Goal: Information Seeking & Learning: Learn about a topic

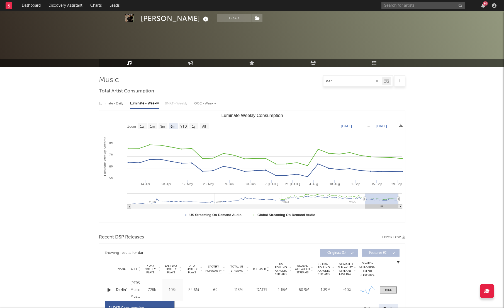
select select "6m"
select select "All"
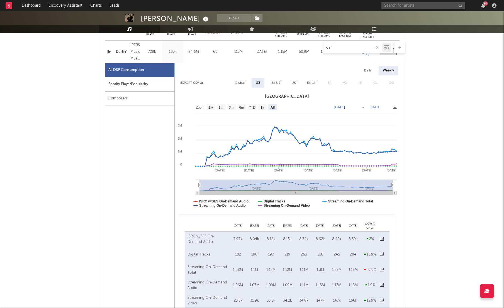
scroll to position [239, 0]
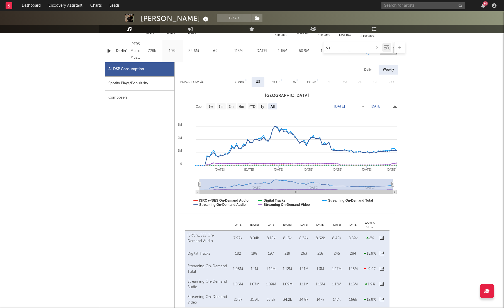
click at [377, 49] on button "button" at bounding box center [377, 47] width 4 height 5
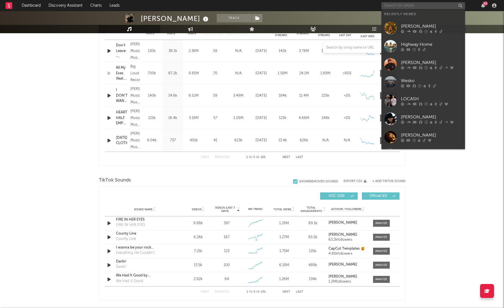
click at [404, 6] on input "text" at bounding box center [424, 5] width 84 height 7
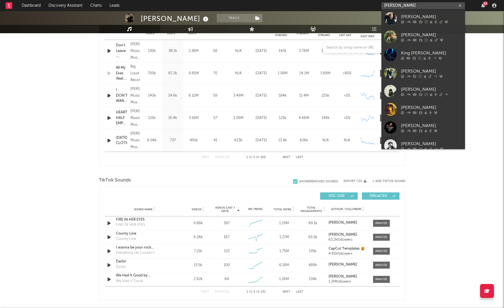
type input "[PERSON_NAME]"
drag, startPoint x: 404, startPoint y: 6, endPoint x: 446, endPoint y: 38, distance: 53.7
click at [446, 38] on div at bounding box center [431, 39] width 61 height 3
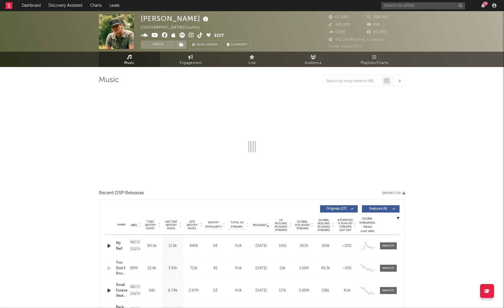
select select "6m"
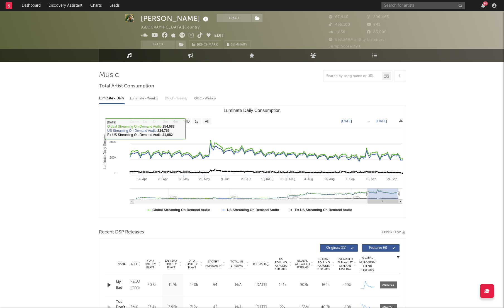
scroll to position [5, 0]
click at [144, 102] on div "Luminate - Weekly" at bounding box center [144, 98] width 29 height 9
select select "6m"
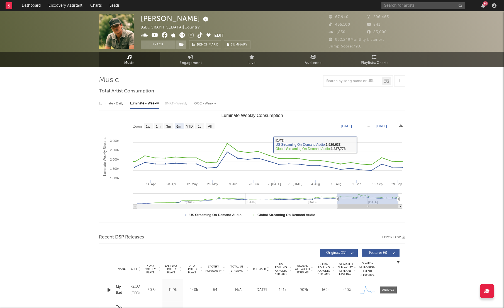
scroll to position [0, 0]
click at [425, 8] on input "text" at bounding box center [424, 5] width 84 height 7
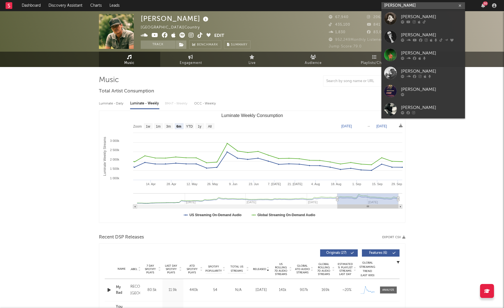
type input "[PERSON_NAME]"
drag, startPoint x: 425, startPoint y: 8, endPoint x: 438, endPoint y: 36, distance: 31.0
click at [438, 36] on div "[PERSON_NAME]" at bounding box center [431, 35] width 61 height 7
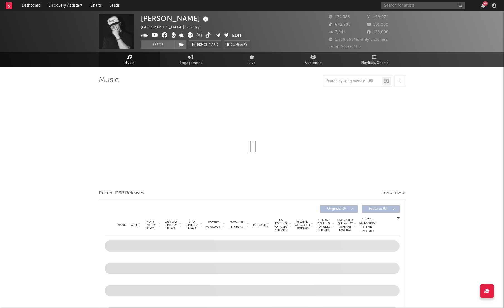
select select "6m"
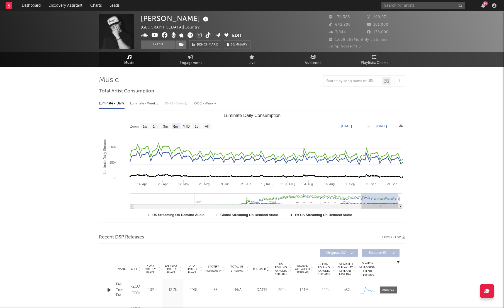
click at [139, 102] on div "Luminate - Weekly" at bounding box center [144, 103] width 29 height 9
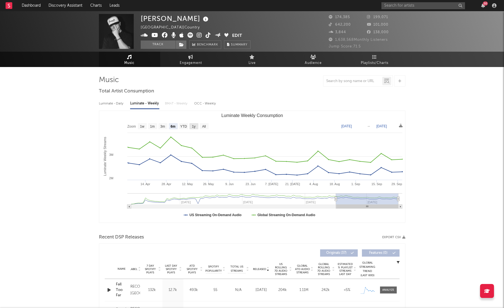
click at [193, 127] on text "1y" at bounding box center [194, 126] width 4 height 4
select select "1y"
type input "[DATE]"
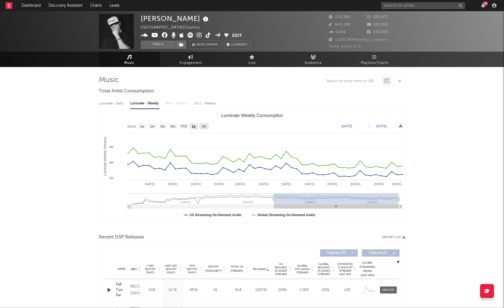
click at [205, 129] on rect "Luminate Weekly Consumption" at bounding box center [204, 126] width 9 height 6
select select "All"
type input "[DATE]"
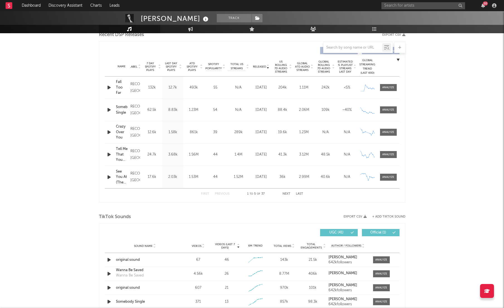
scroll to position [202, 0]
